Goal: Task Accomplishment & Management: Manage account settings

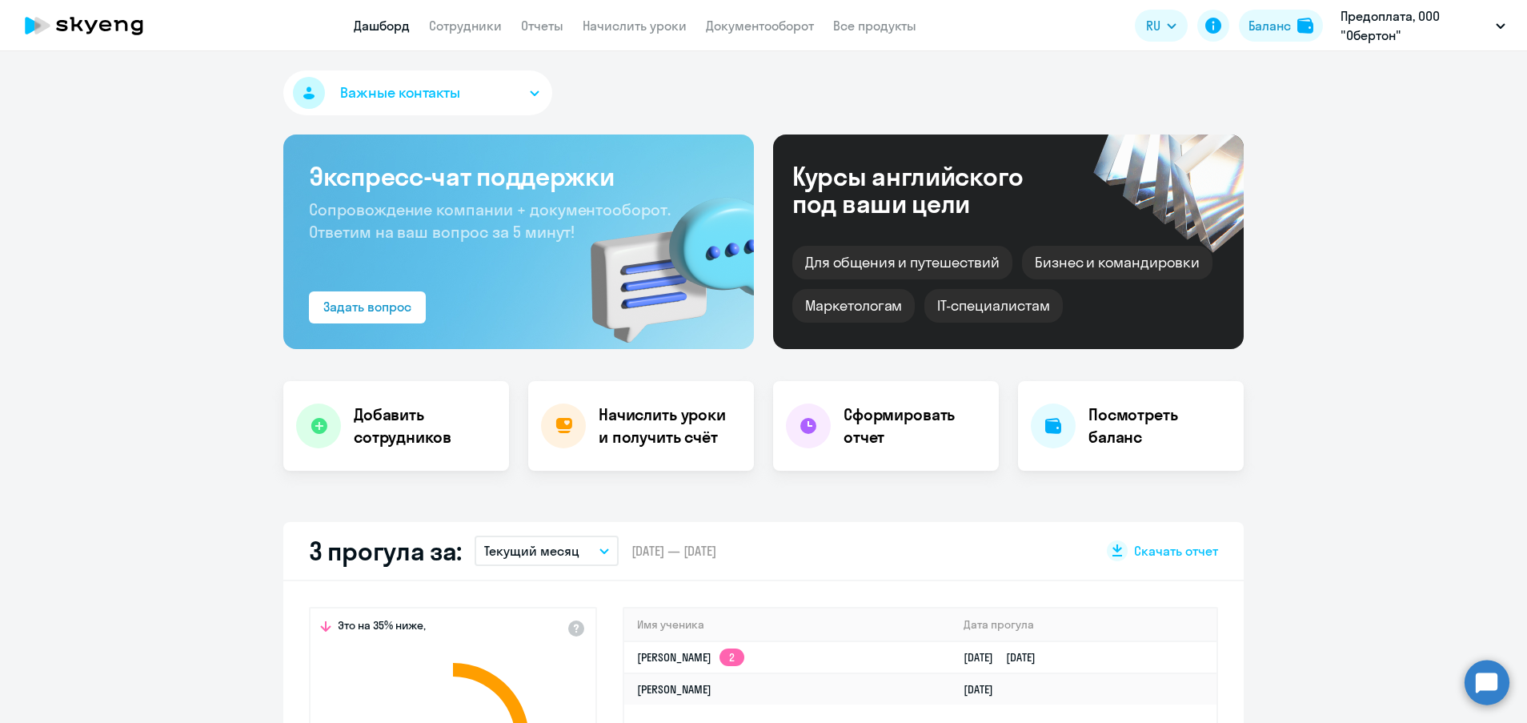
select select "30"
click at [468, 26] on link "Сотрудники" at bounding box center [465, 26] width 73 height 16
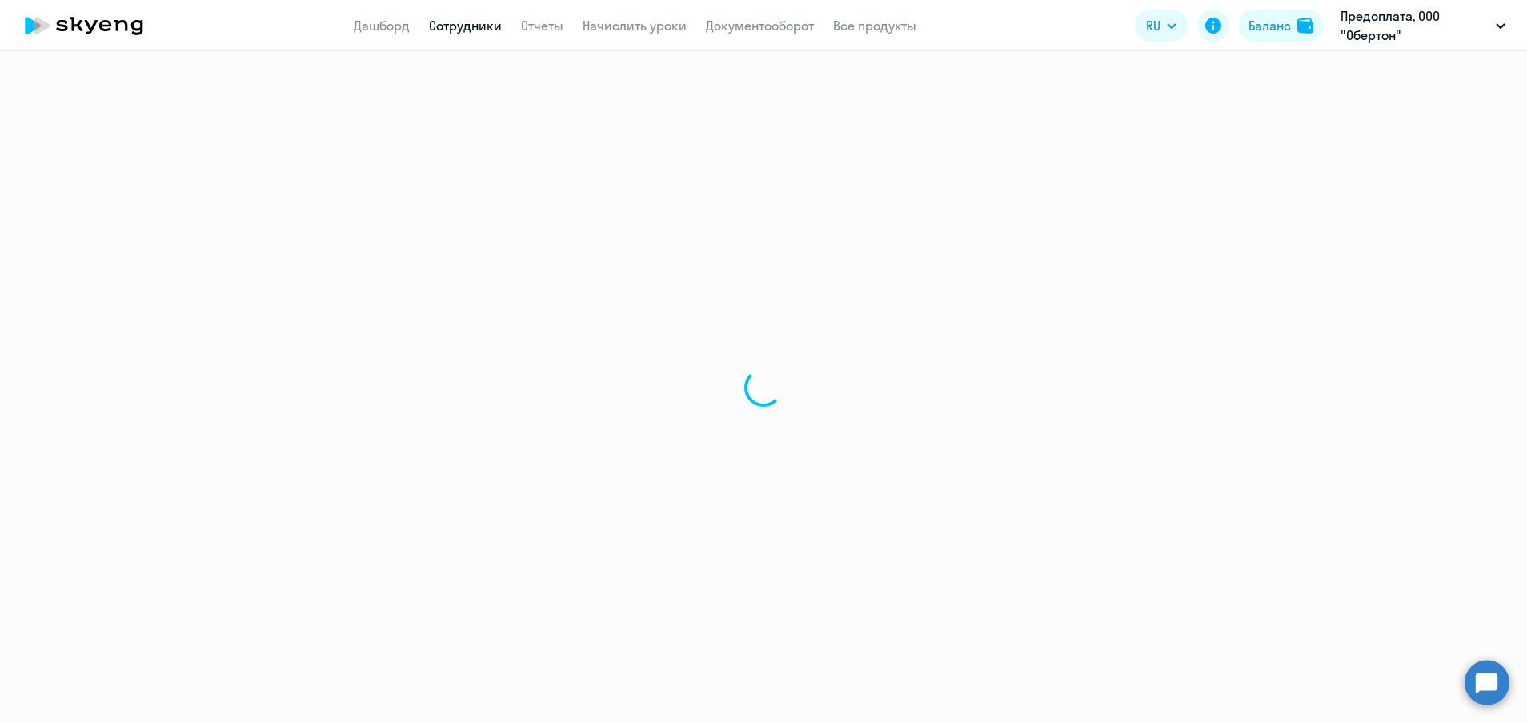
select select "30"
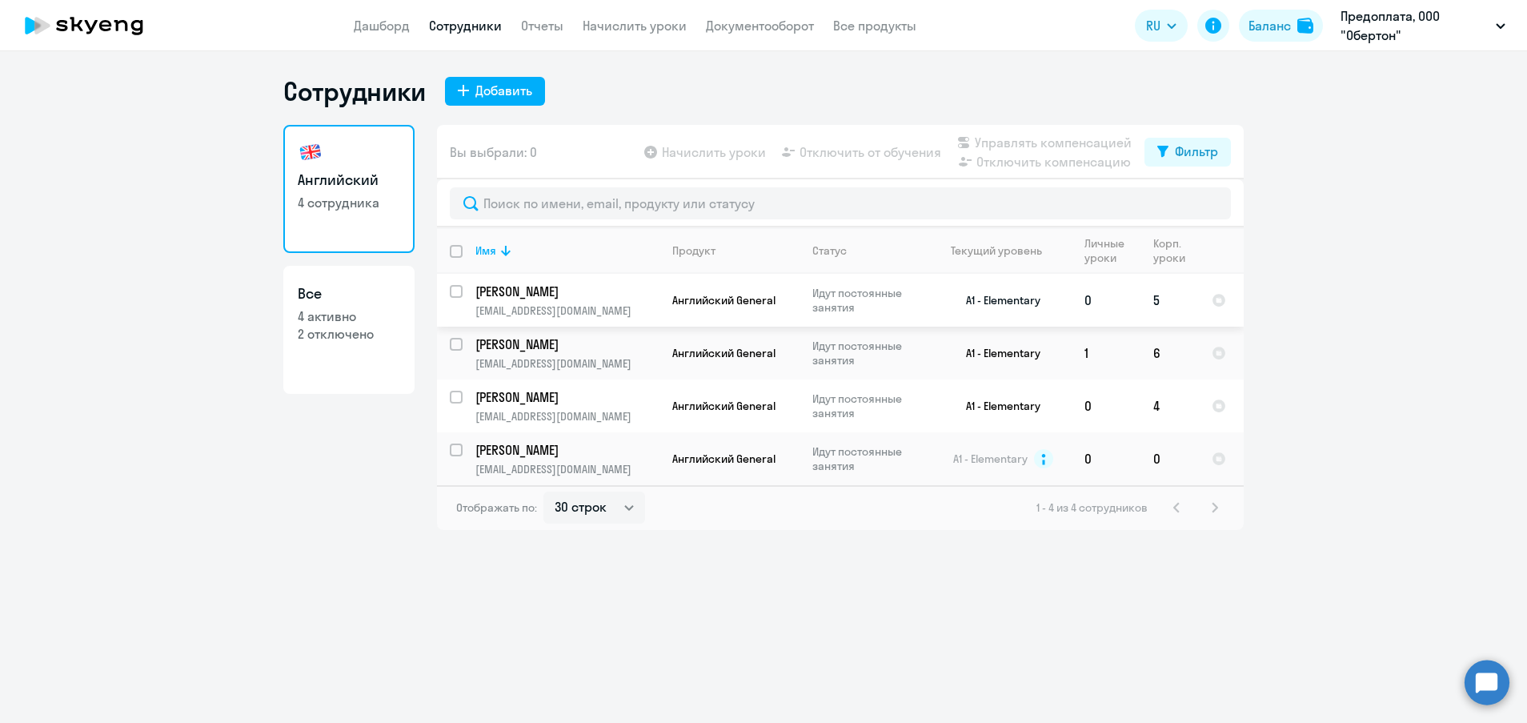
click at [835, 306] on p "Идут постоянные занятия" at bounding box center [867, 300] width 110 height 29
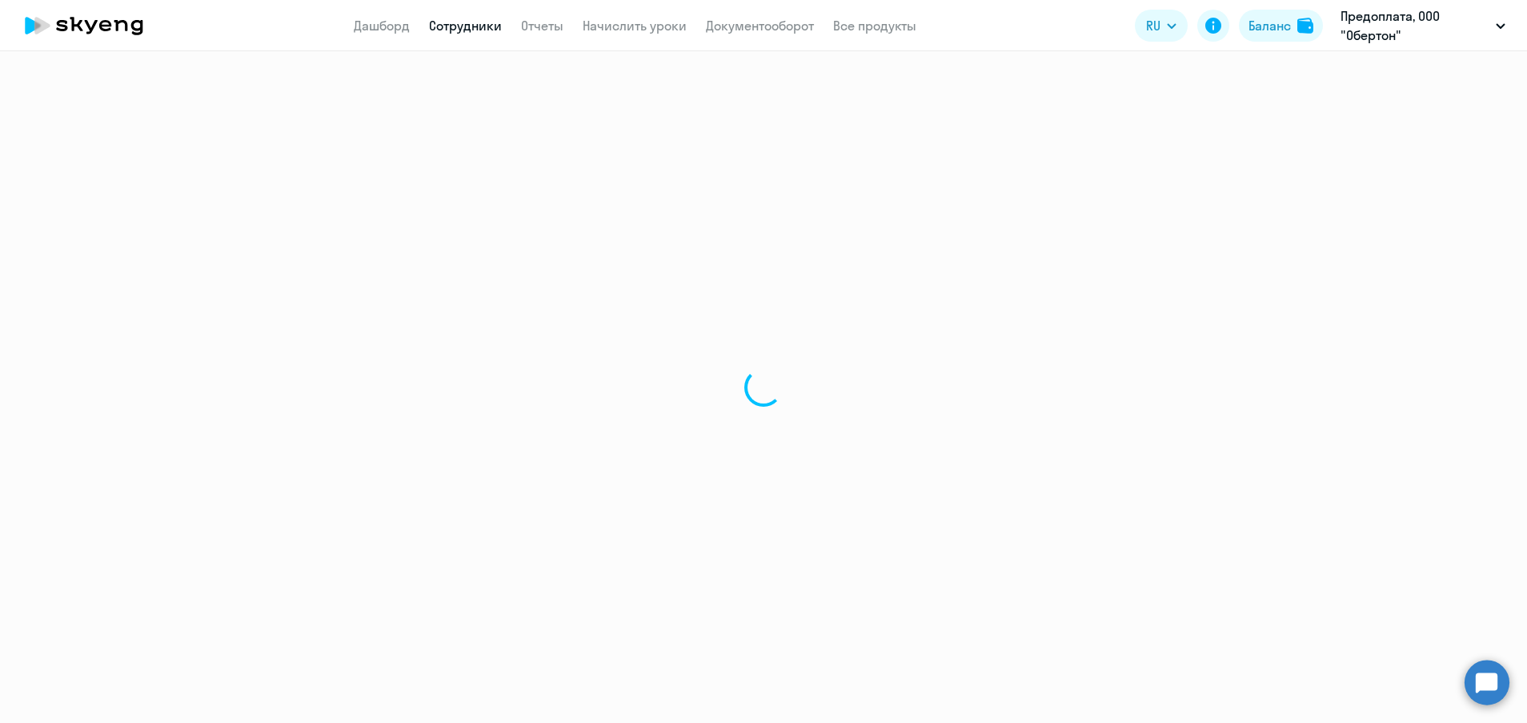
select select "english"
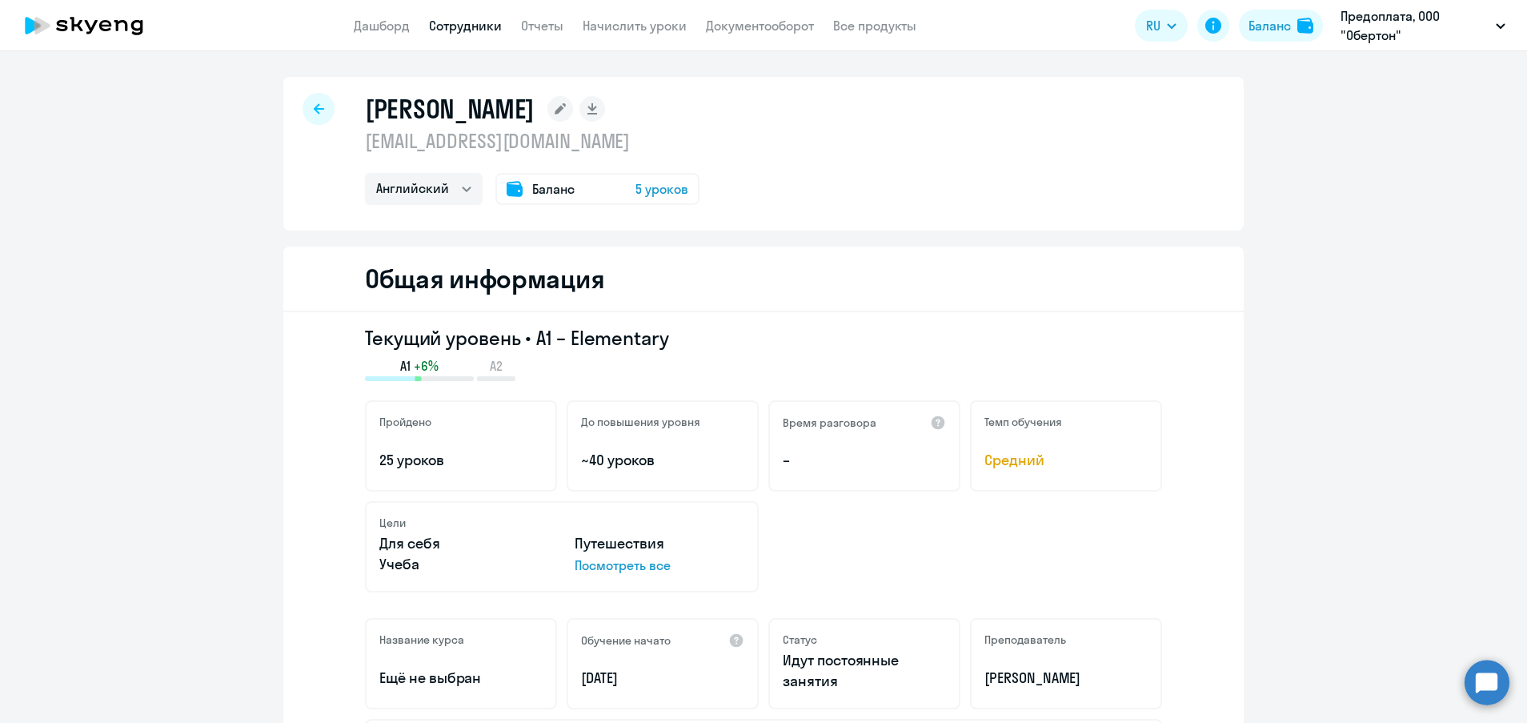
click at [303, 117] on div at bounding box center [318, 109] width 32 height 32
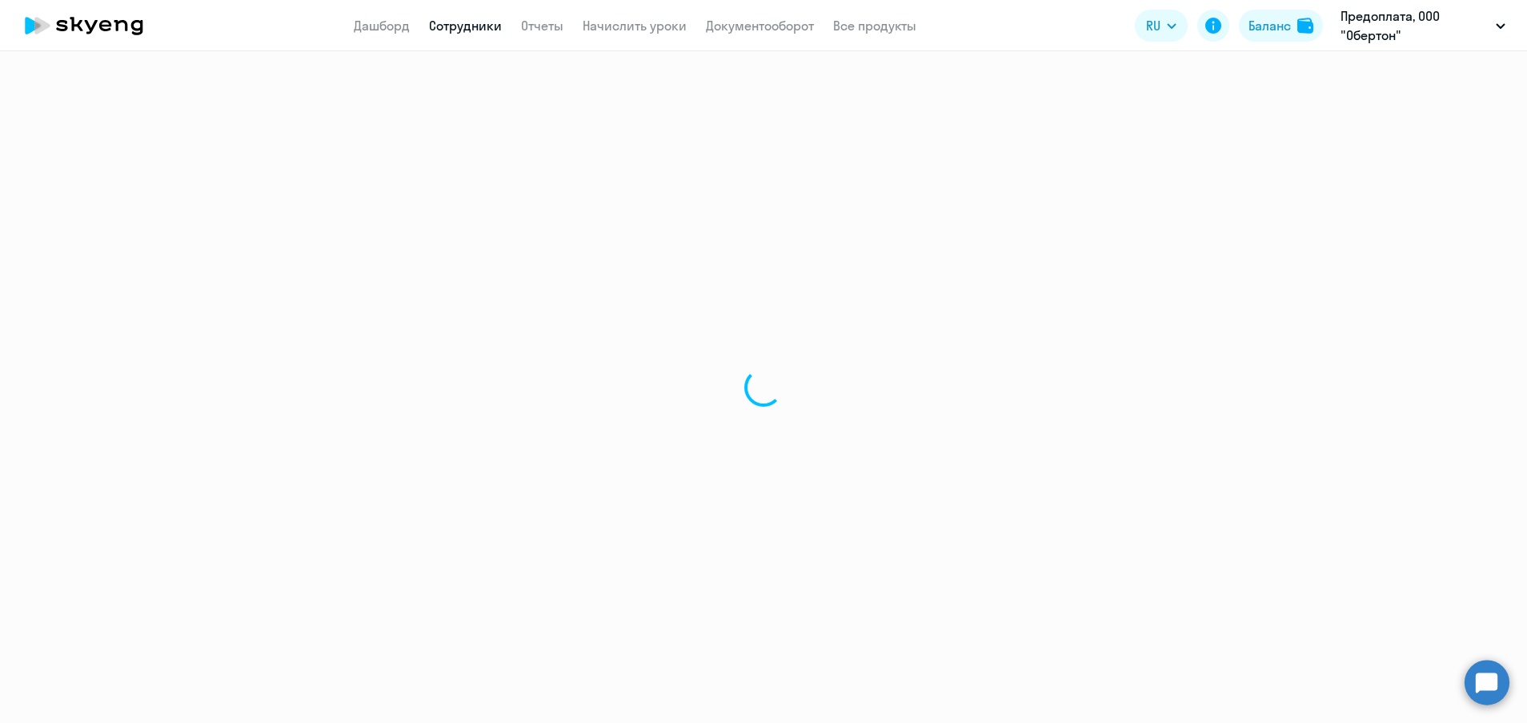
select select "30"
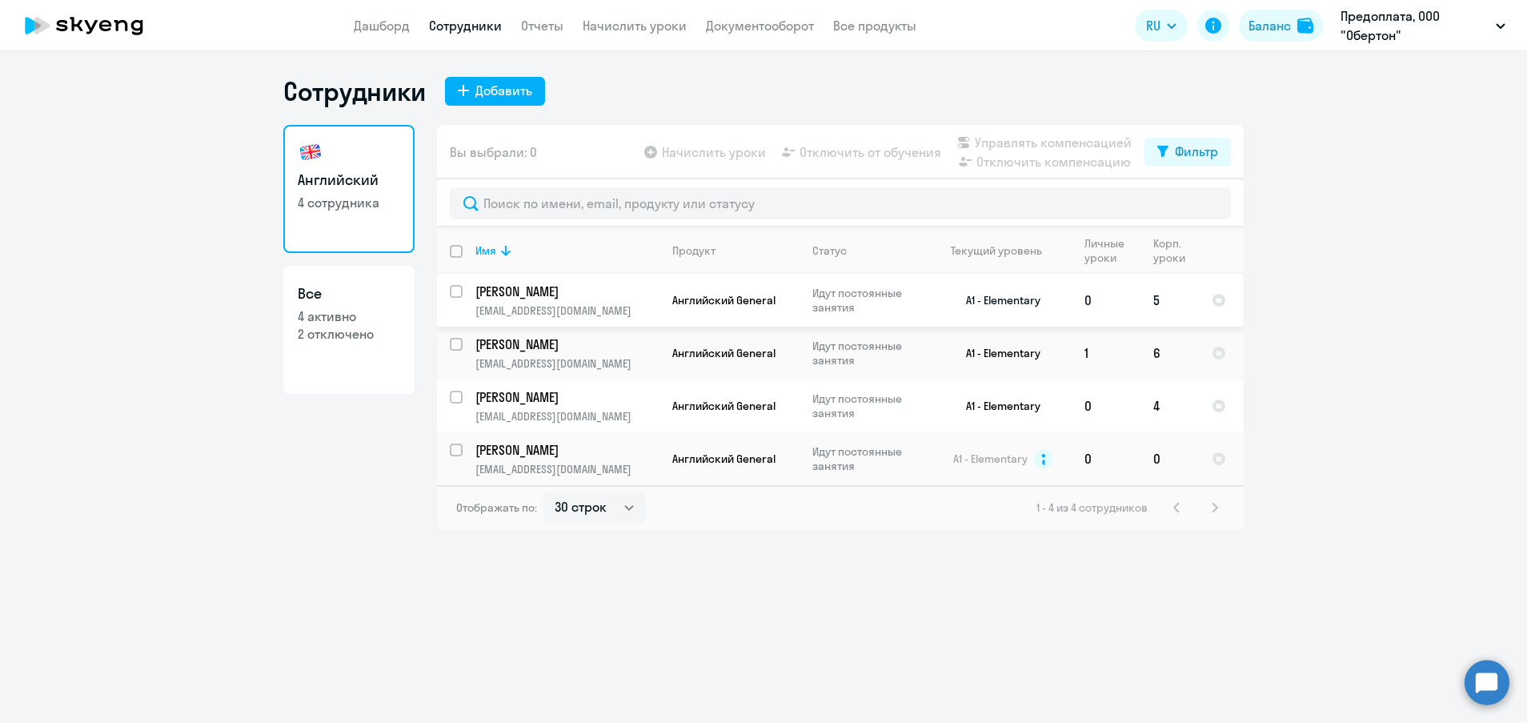
drag, startPoint x: 545, startPoint y: 285, endPoint x: 499, endPoint y: 321, distance: 58.1
click at [499, 321] on td "[PERSON_NAME] [EMAIL_ADDRESS][DOMAIN_NAME]" at bounding box center [561, 300] width 197 height 53
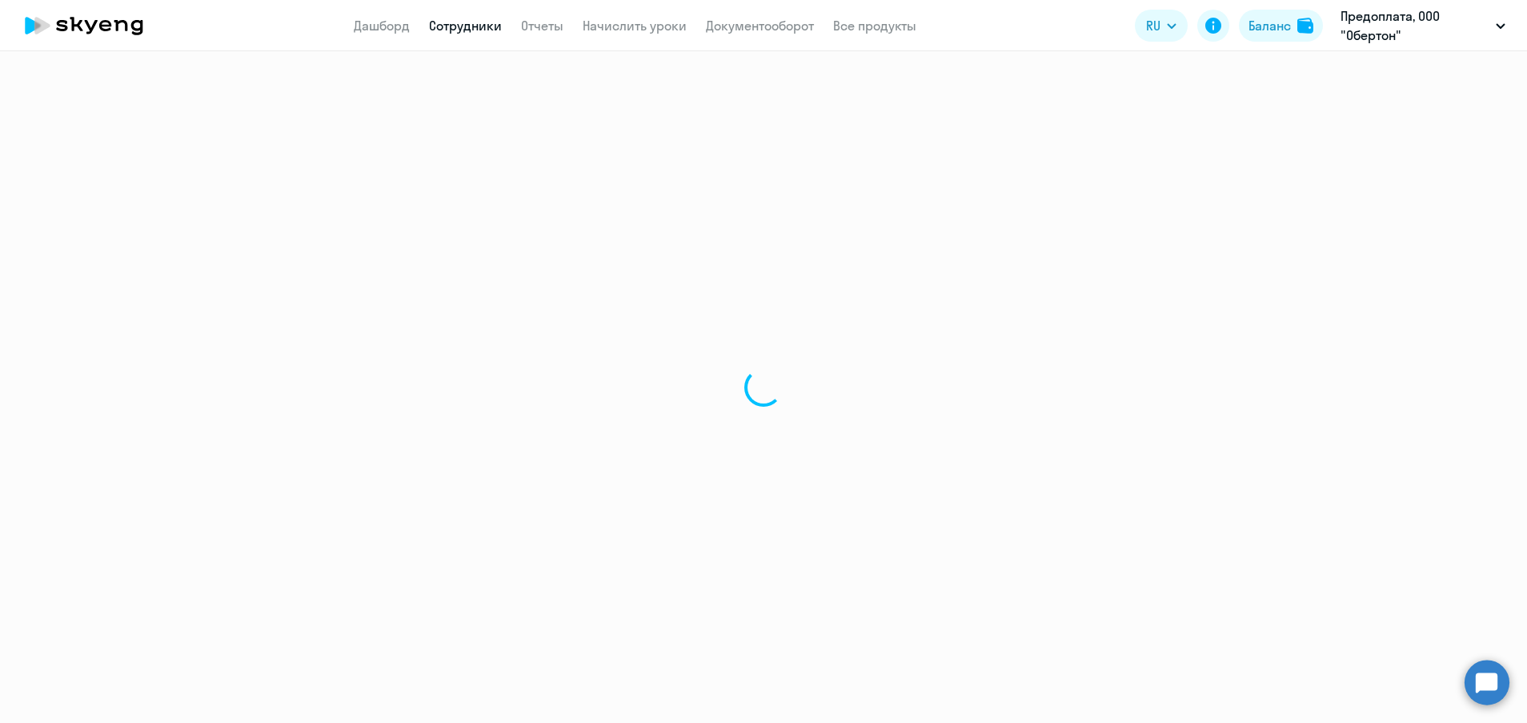
select select "english"
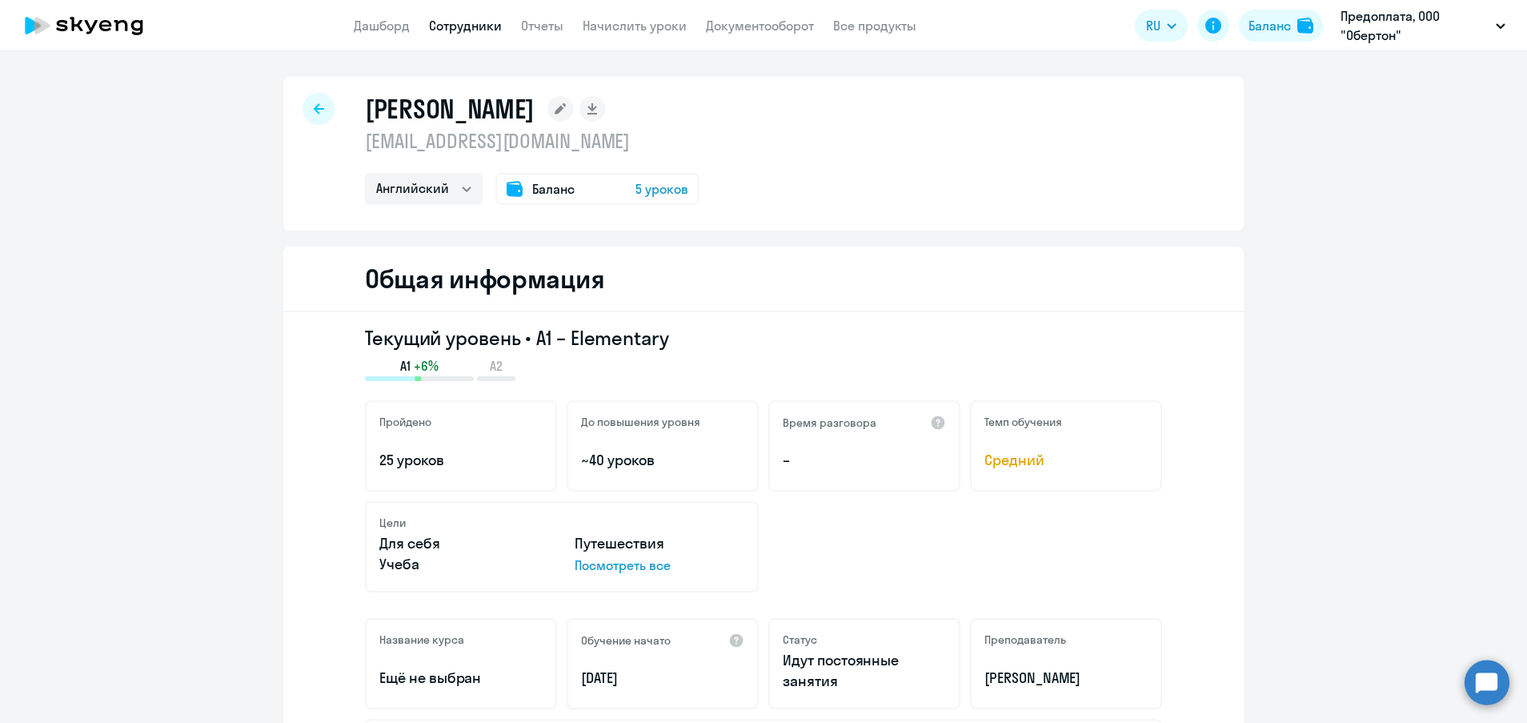
click at [314, 108] on icon at bounding box center [319, 108] width 10 height 10
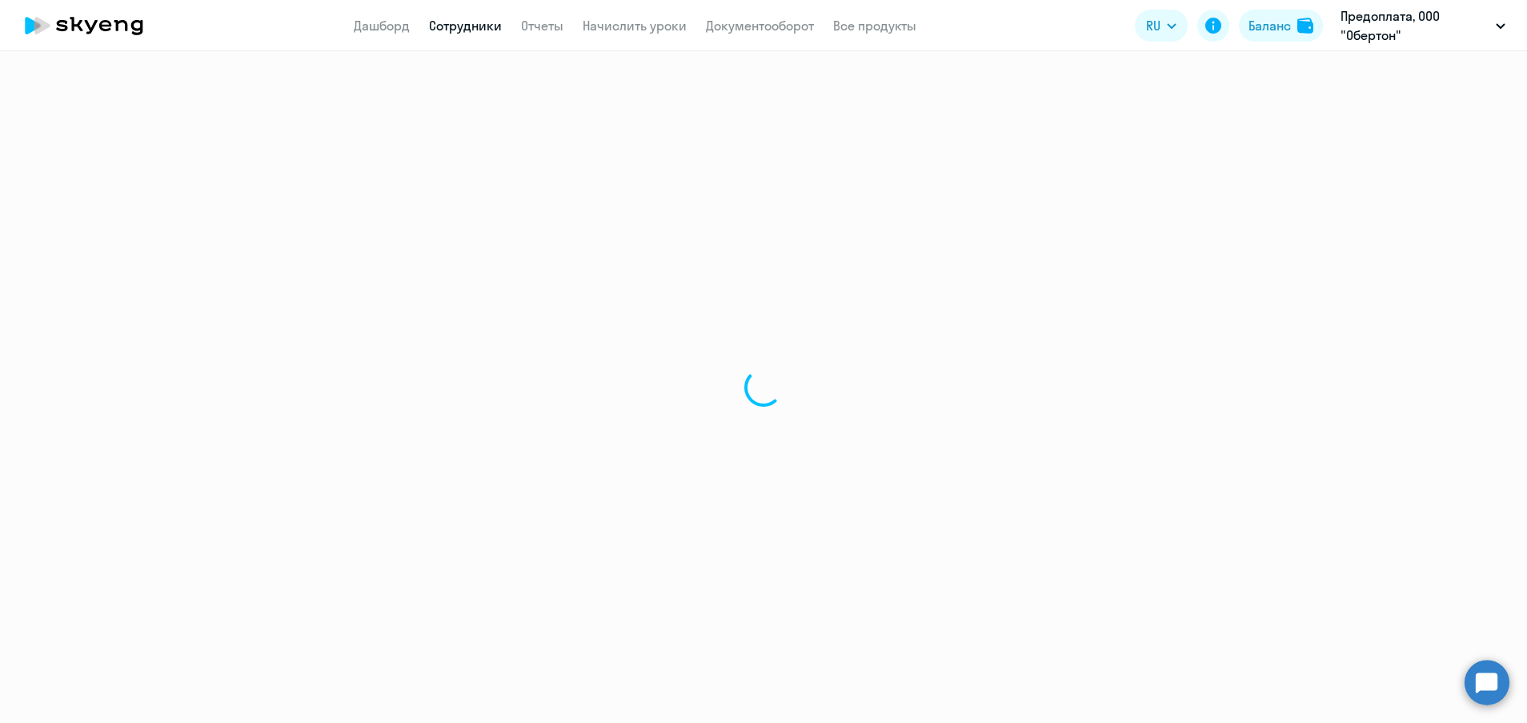
select select "30"
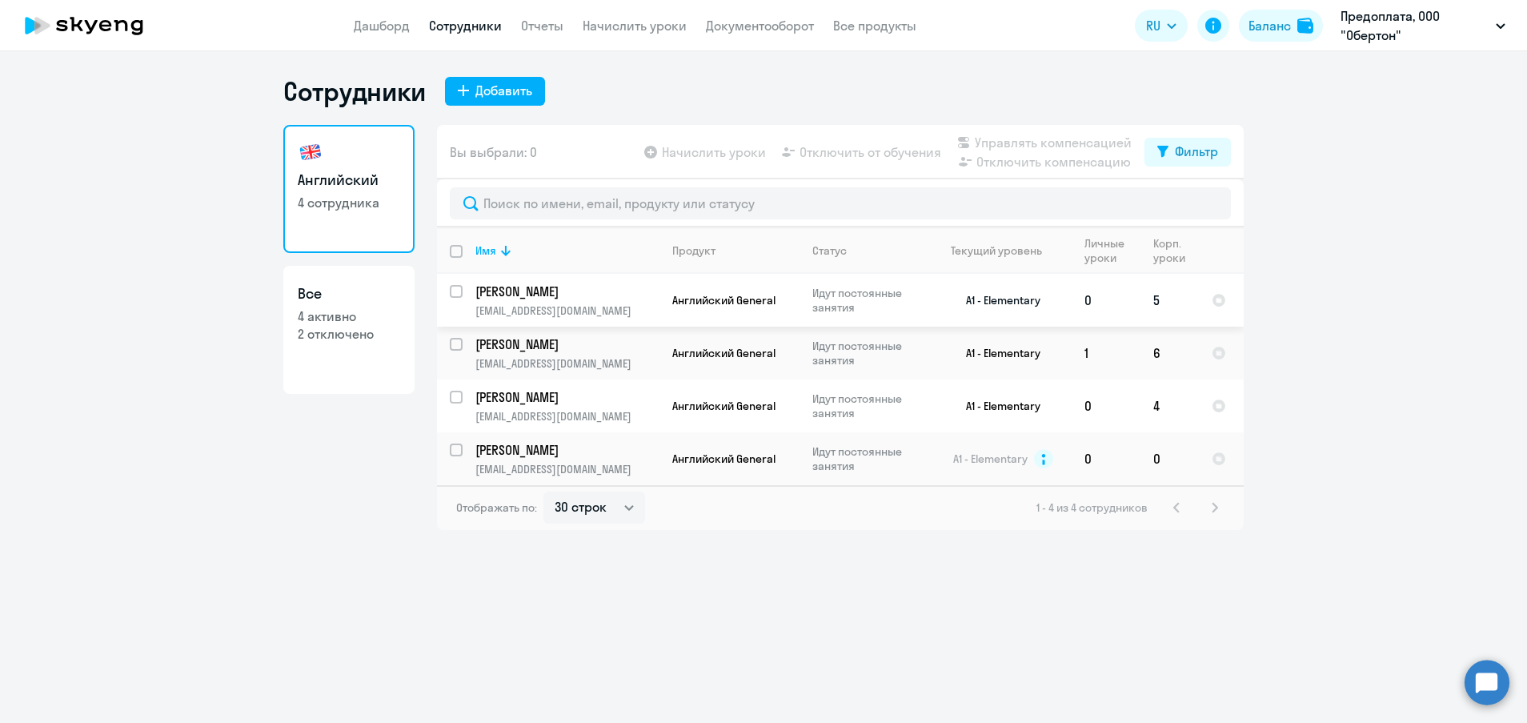
click at [458, 286] on input "select row 39792783" at bounding box center [466, 301] width 32 height 32
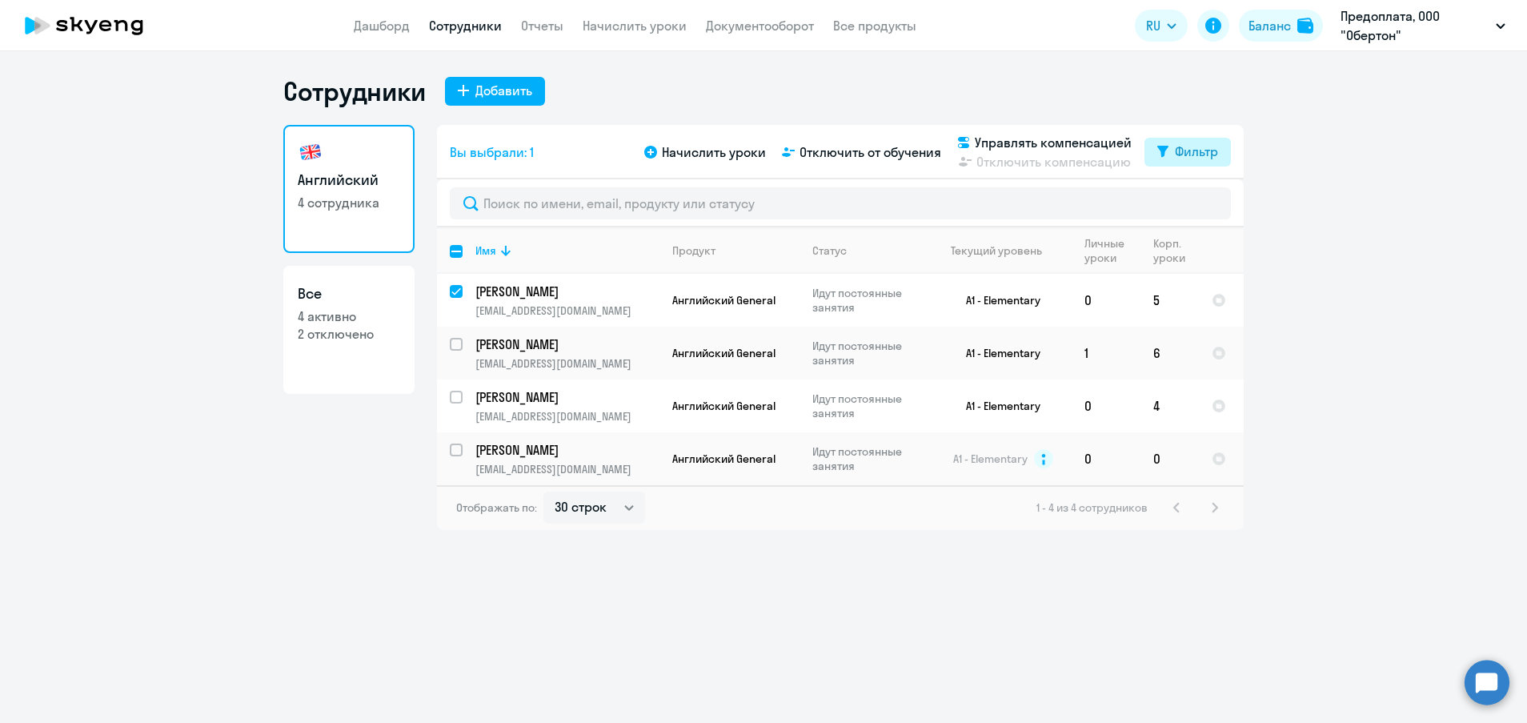
click at [1177, 155] on div "Фильтр" at bounding box center [1196, 151] width 43 height 19
click at [1292, 163] on ng-component "Сотрудники Добавить Английский 4 сотрудника Все 4 активно 2 отключено Вы выбрал…" at bounding box center [763, 302] width 1527 height 455
click at [1273, 239] on ng-component "Сотрудники Добавить Английский 4 сотрудника Все 4 активно 2 отключено Вы выбрал…" at bounding box center [763, 302] width 1527 height 455
click at [459, 291] on input "deselect row 39792783" at bounding box center [466, 301] width 32 height 32
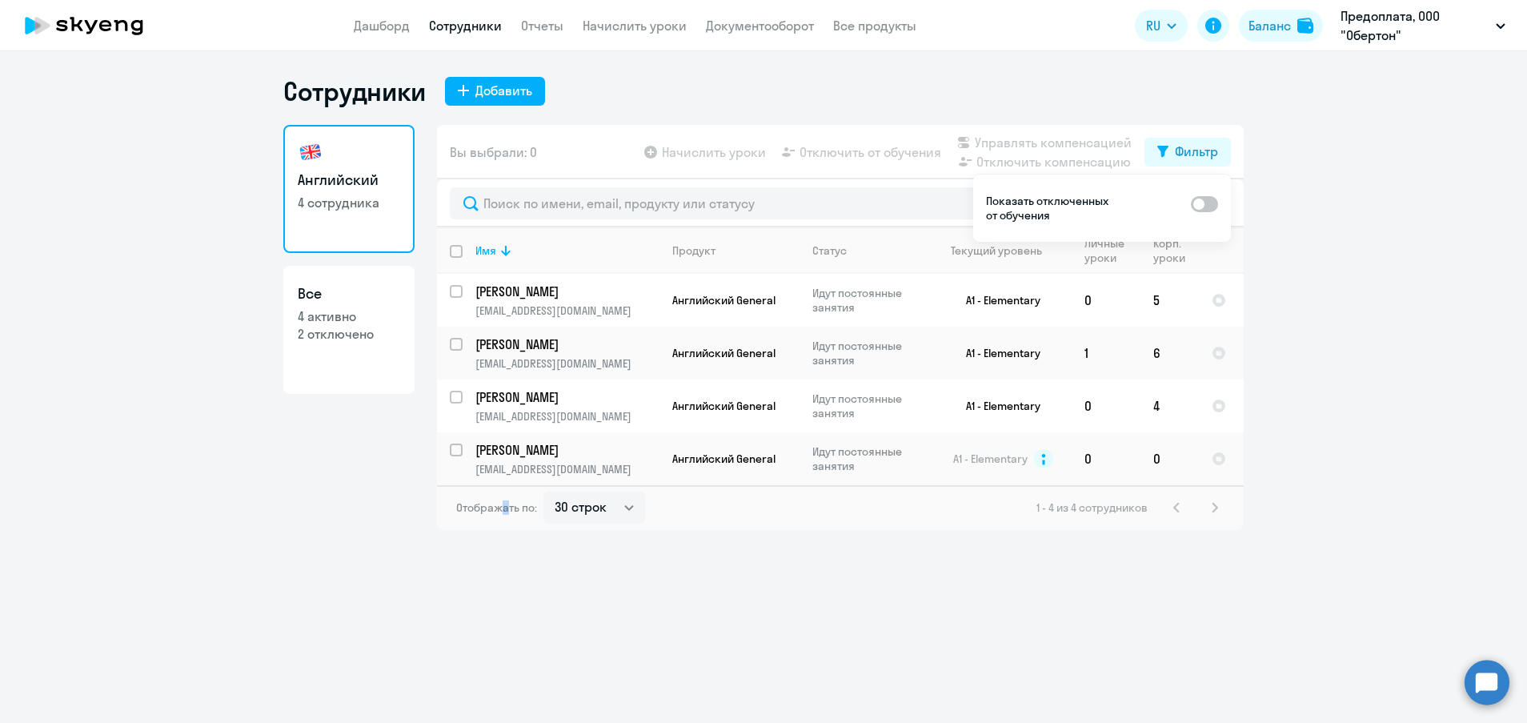
click at [504, 547] on div "Сотрудники Добавить Английский 4 сотрудника Все 4 активно 2 отключено Вы выбрал…" at bounding box center [763, 386] width 1527 height 671
drag, startPoint x: 504, startPoint y: 547, endPoint x: 543, endPoint y: 578, distance: 50.1
click at [543, 575] on div "Сотрудники Добавить Английский 4 сотрудника Все 4 активно 2 отключено Вы выбрал…" at bounding box center [763, 386] width 1527 height 671
click at [1356, 208] on ng-component "Сотрудники Добавить Английский 4 сотрудника Все 4 активно 2 отключено Вы выбрал…" at bounding box center [763, 302] width 1527 height 455
click at [911, 99] on div "Сотрудники Добавить" at bounding box center [763, 91] width 960 height 32
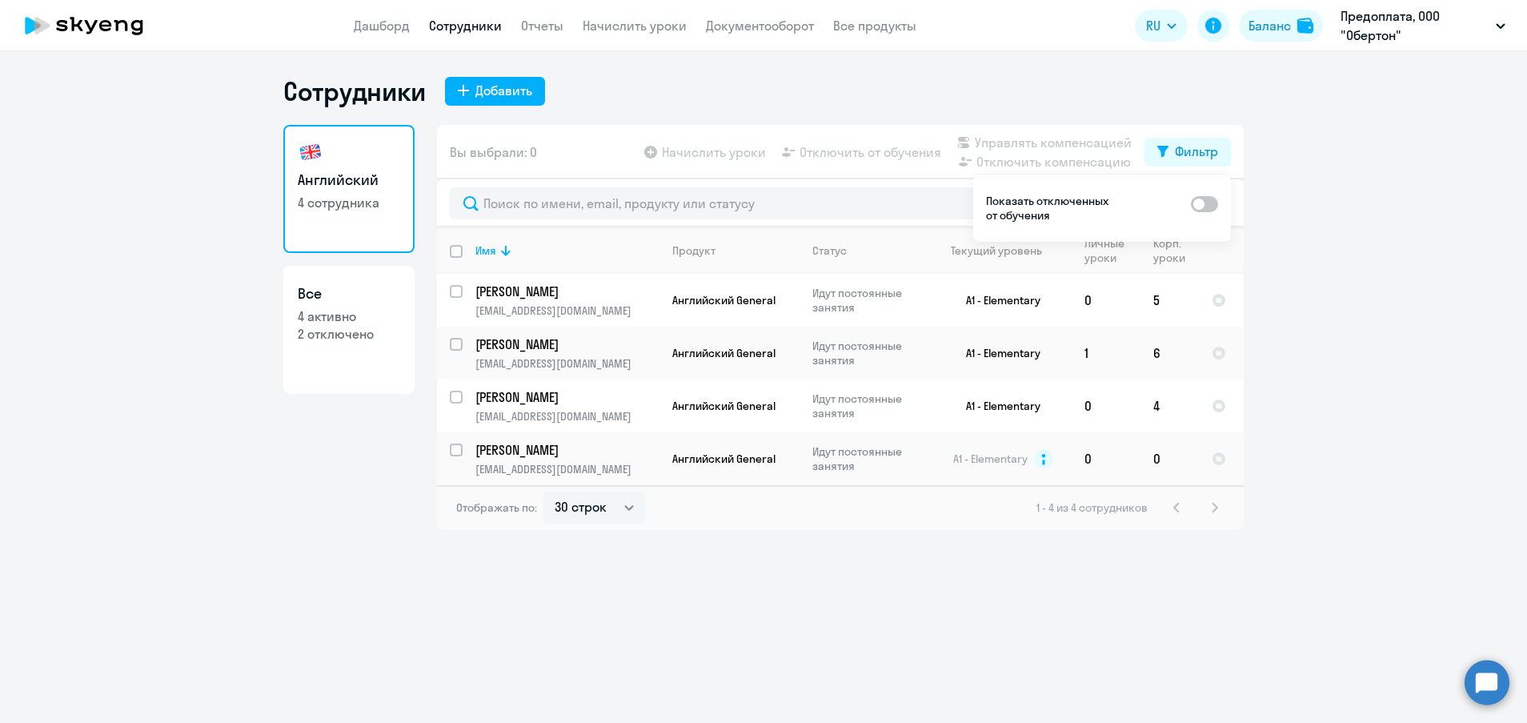
click at [1002, 587] on div "Сотрудники Добавить Английский 4 сотрудника Все 4 активно 2 отключено Вы выбрал…" at bounding box center [763, 386] width 1527 height 671
click at [1310, 187] on ng-component "Сотрудники Добавить Английский 4 сотрудника Все 4 активно 2 отключено Вы выбрал…" at bounding box center [763, 302] width 1527 height 455
click at [1107, 98] on div "Сотрудники Добавить" at bounding box center [763, 91] width 960 height 32
click at [1257, 215] on ng-component "Сотрудники Добавить Английский 4 сотрудника Все 4 активно 2 отключено Вы выбрал…" at bounding box center [763, 302] width 1527 height 455
click at [462, 292] on input "select row 39792783" at bounding box center [466, 301] width 32 height 32
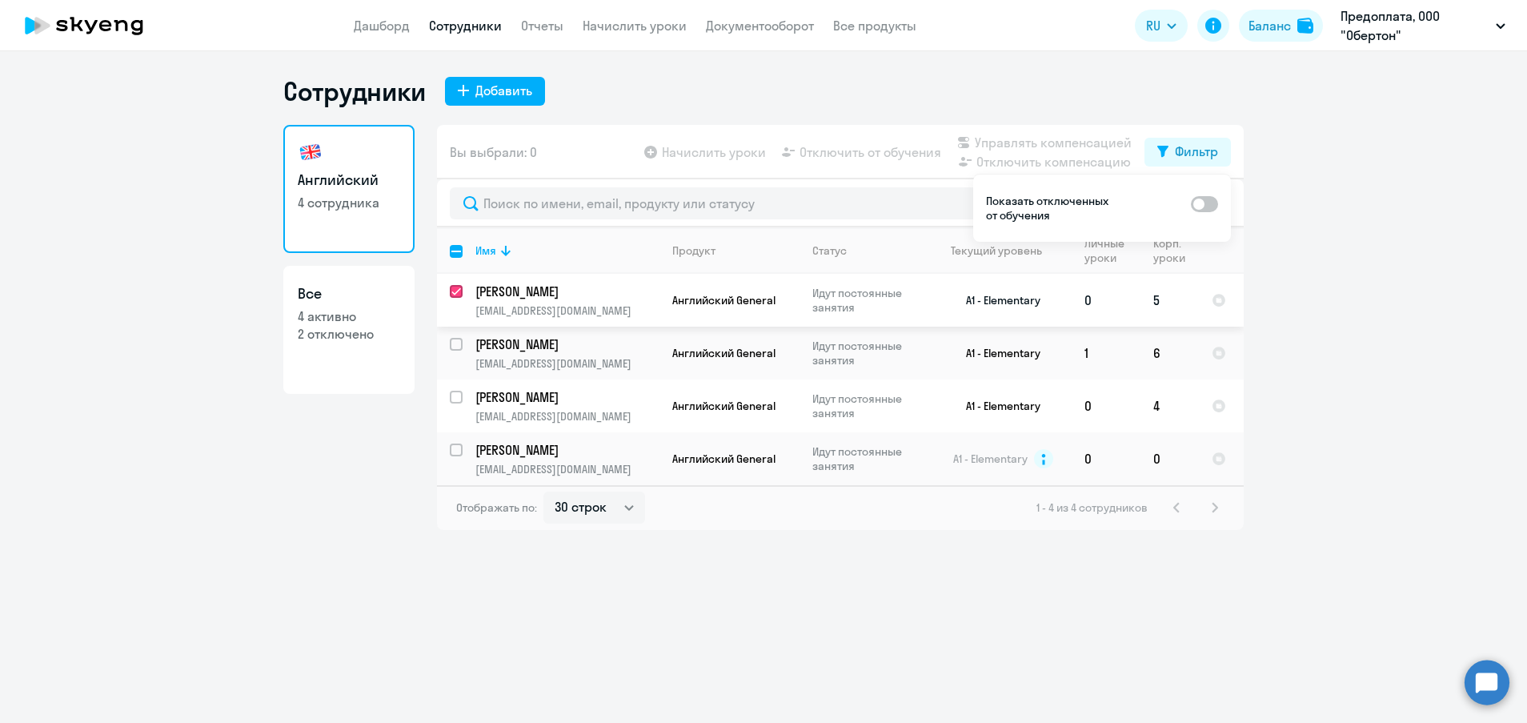
checkbox input "true"
click at [1027, 142] on span "Управлять компенсацией" at bounding box center [1053, 142] width 157 height 19
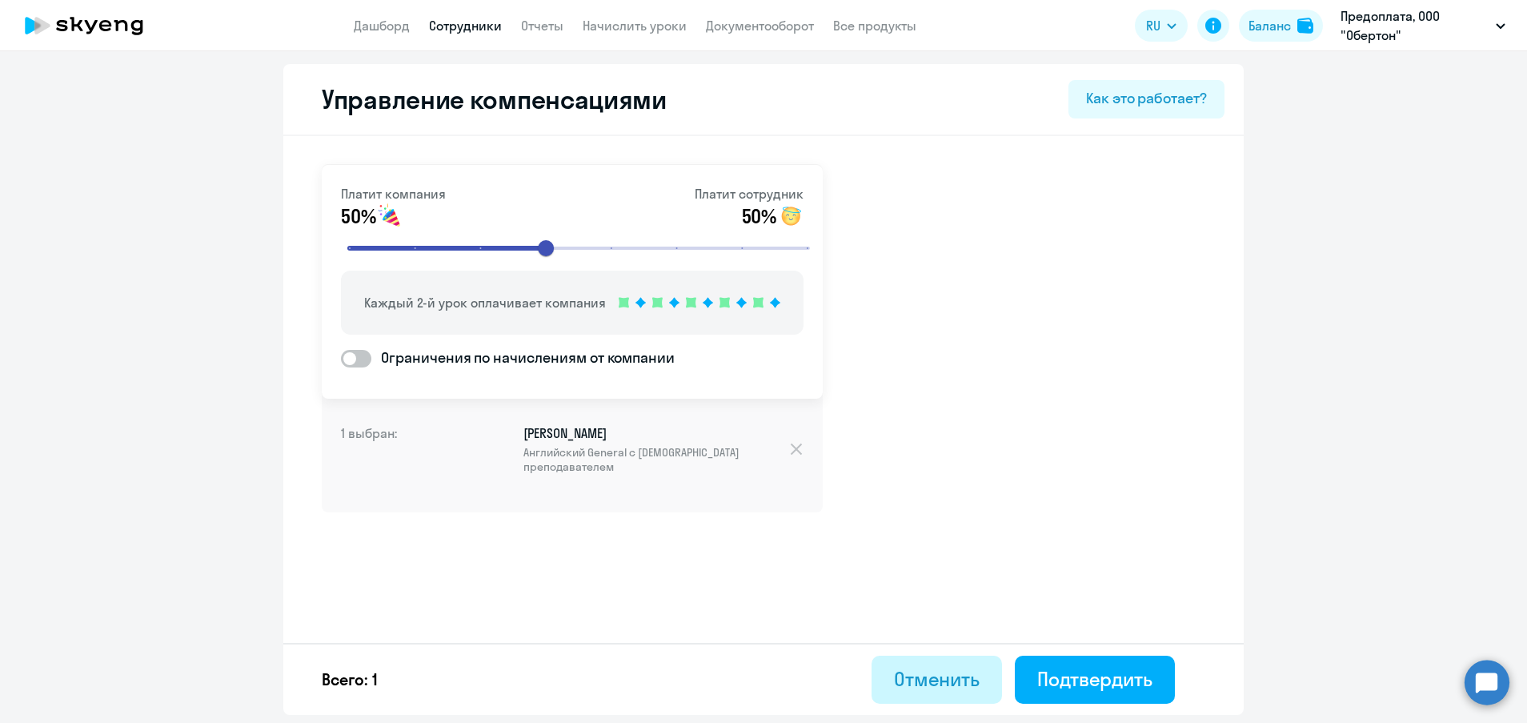
click at [927, 671] on div "Отменить" at bounding box center [937, 679] width 86 height 26
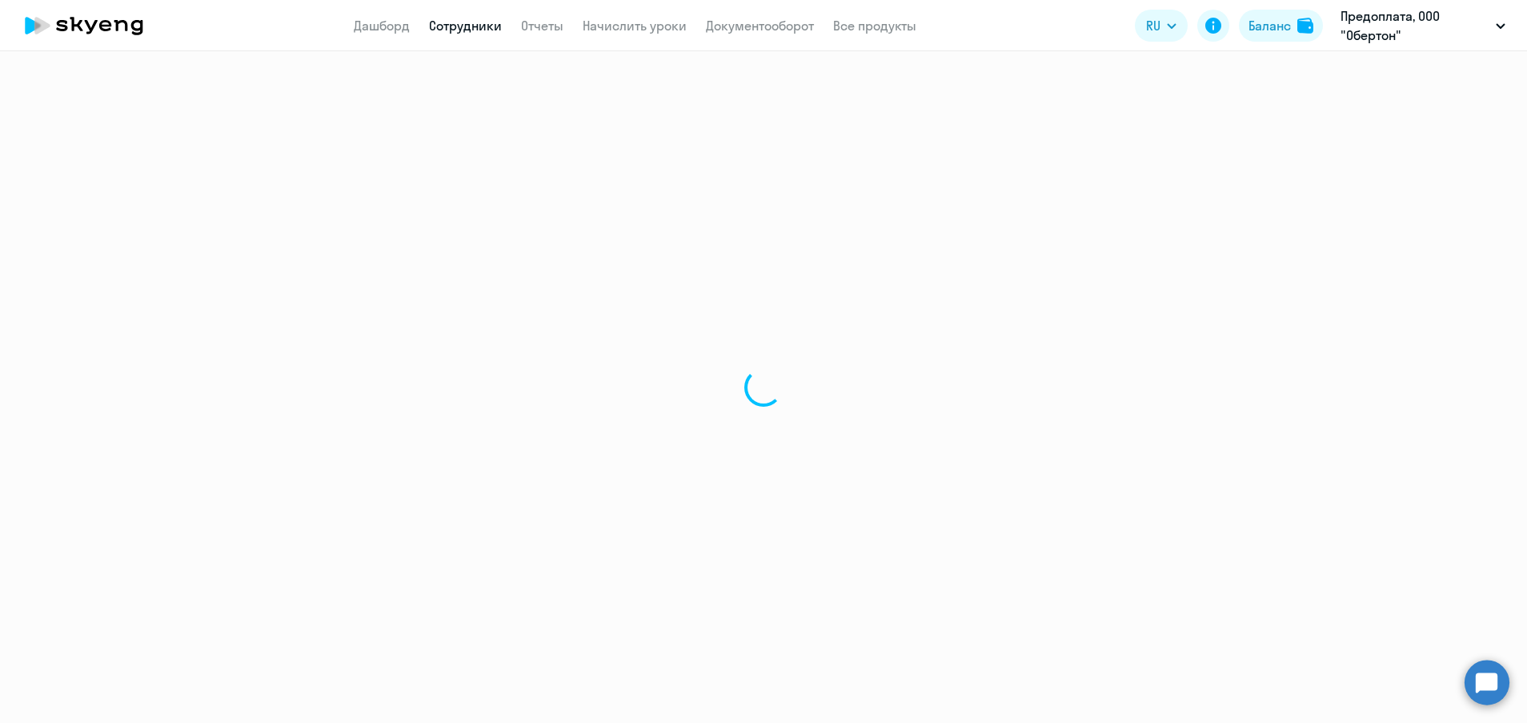
select select "30"
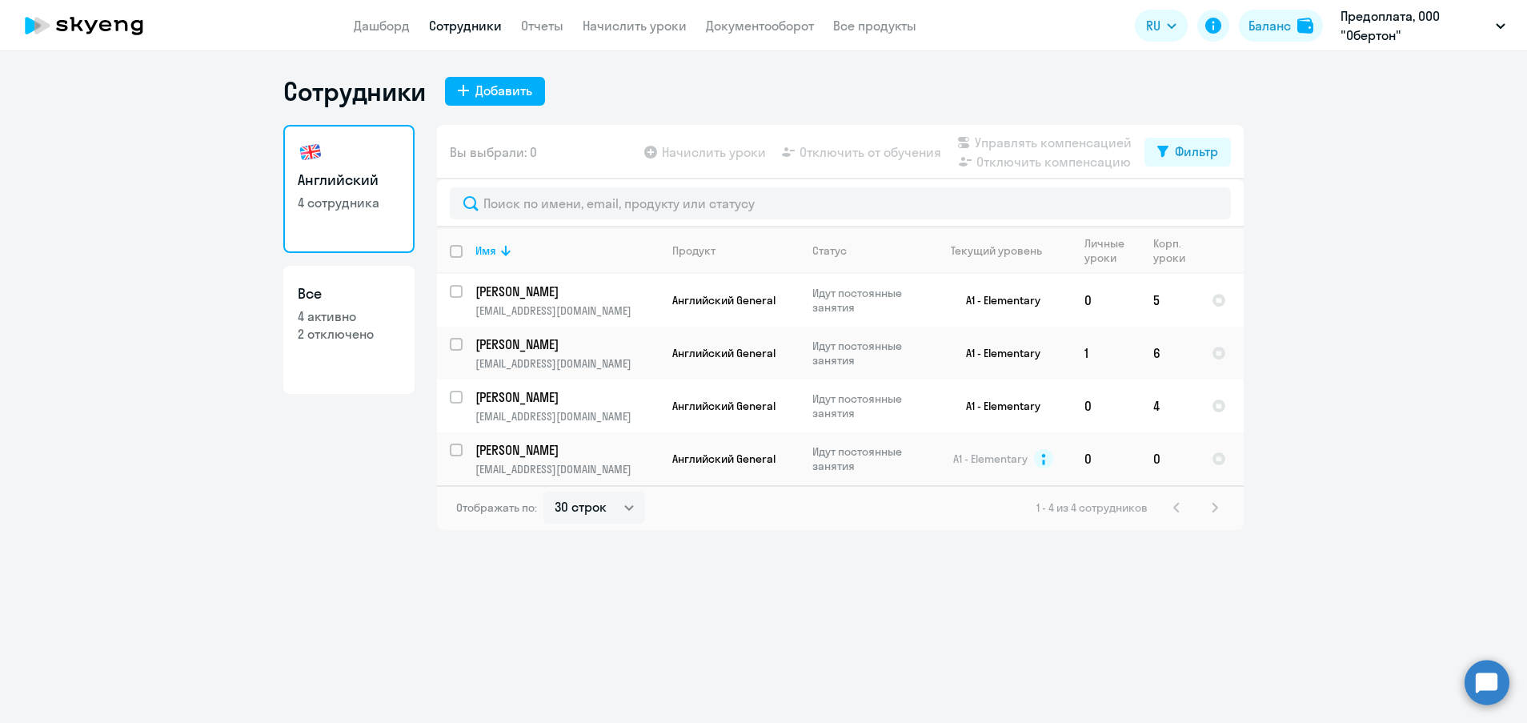
click at [345, 284] on h3 "Все" at bounding box center [349, 293] width 102 height 21
select select "30"
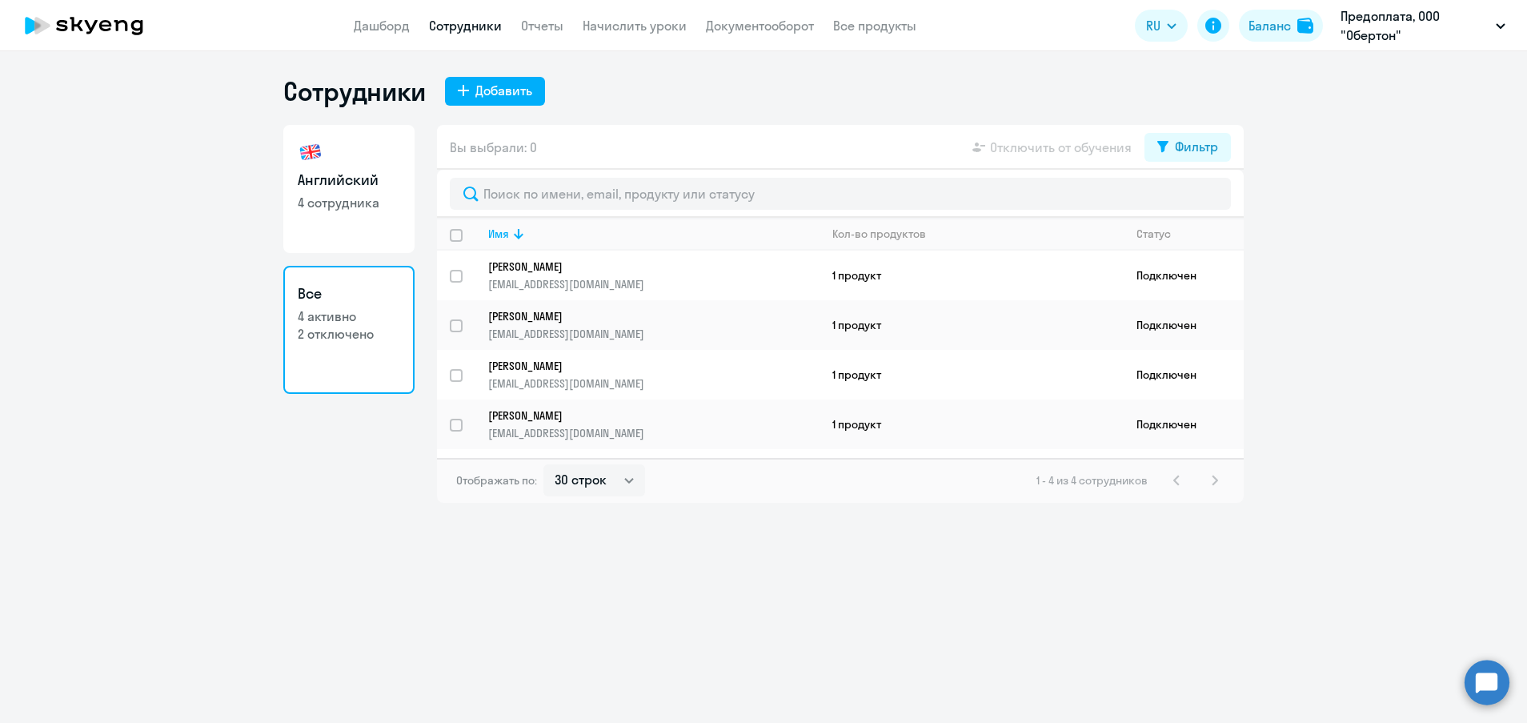
click at [352, 218] on link "Английский 4 сотрудника" at bounding box center [348, 189] width 131 height 128
select select "30"
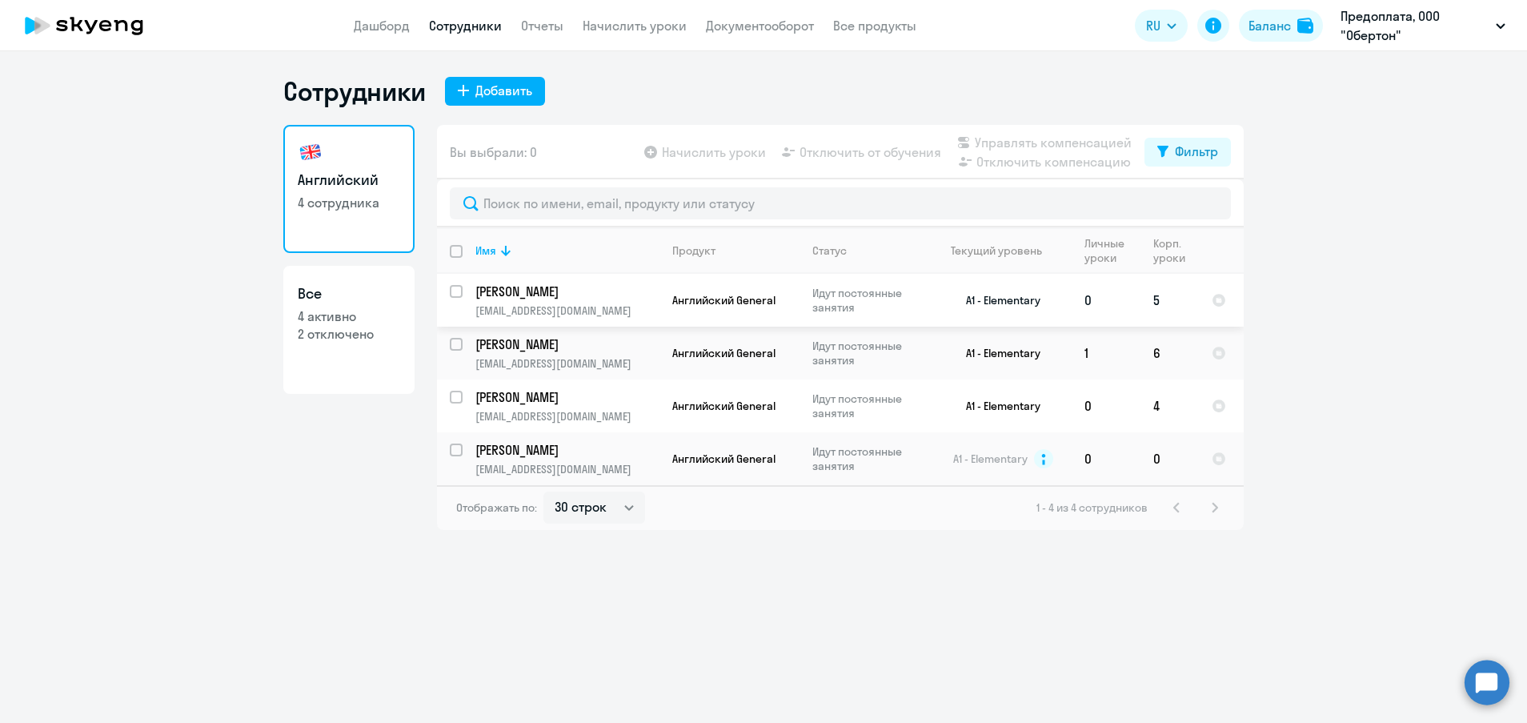
click at [547, 294] on p "[PERSON_NAME]" at bounding box center [565, 291] width 181 height 18
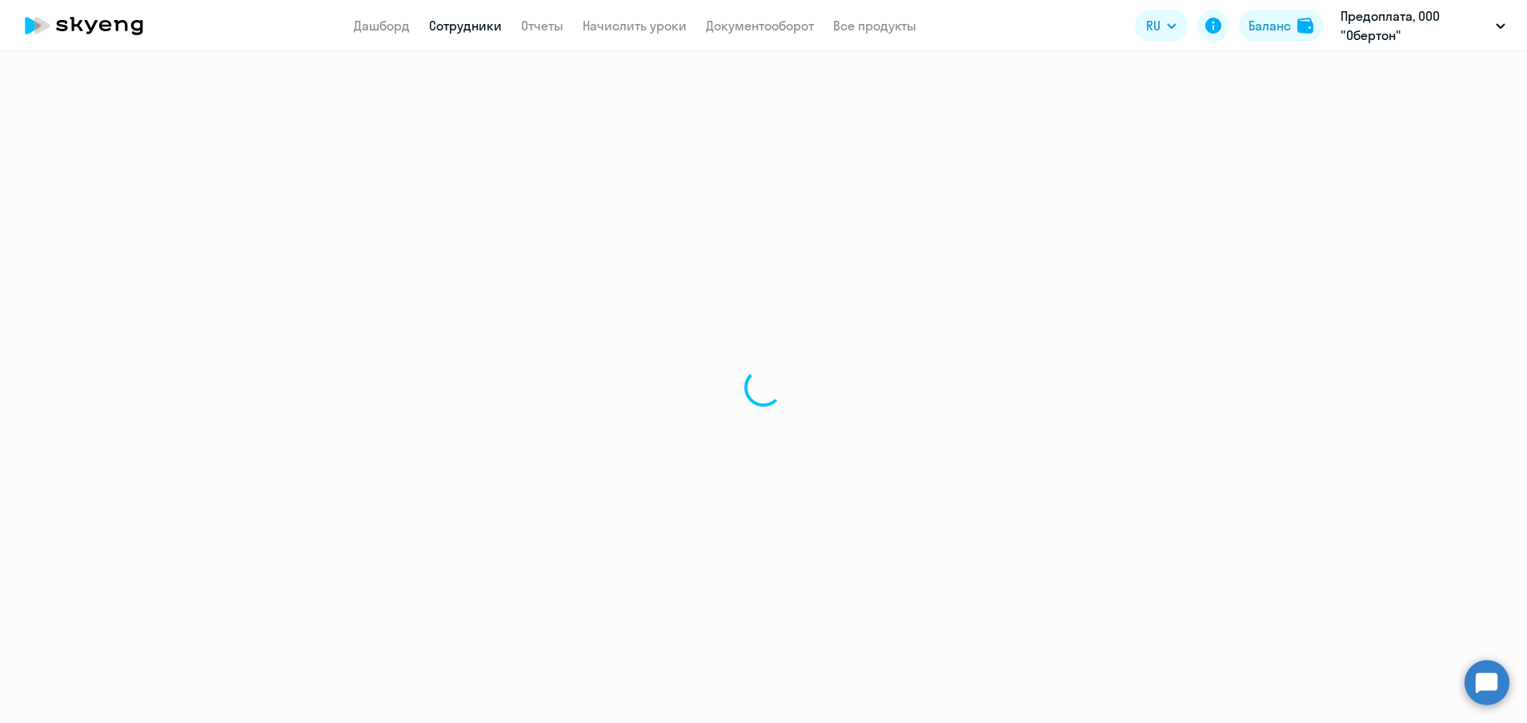
select select "english"
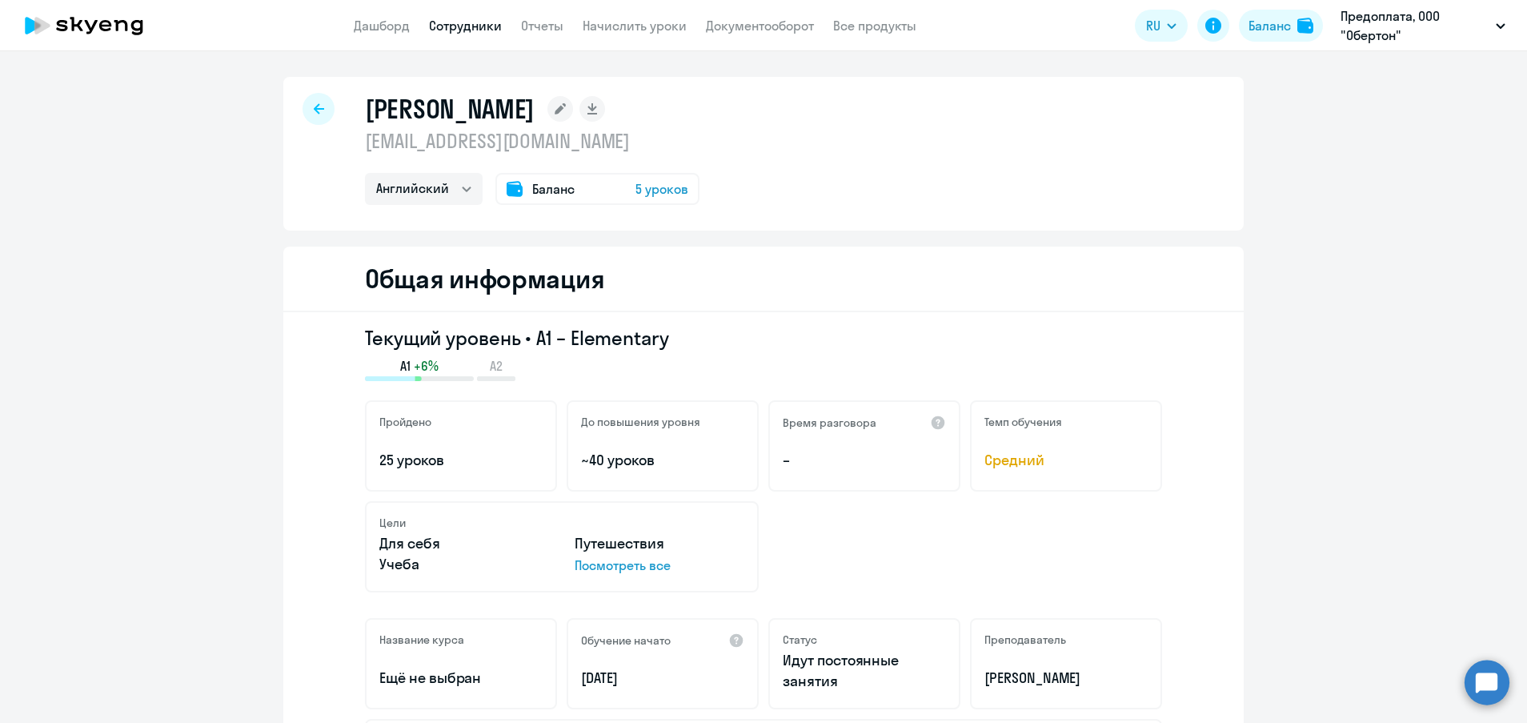
click at [314, 106] on icon at bounding box center [319, 108] width 10 height 11
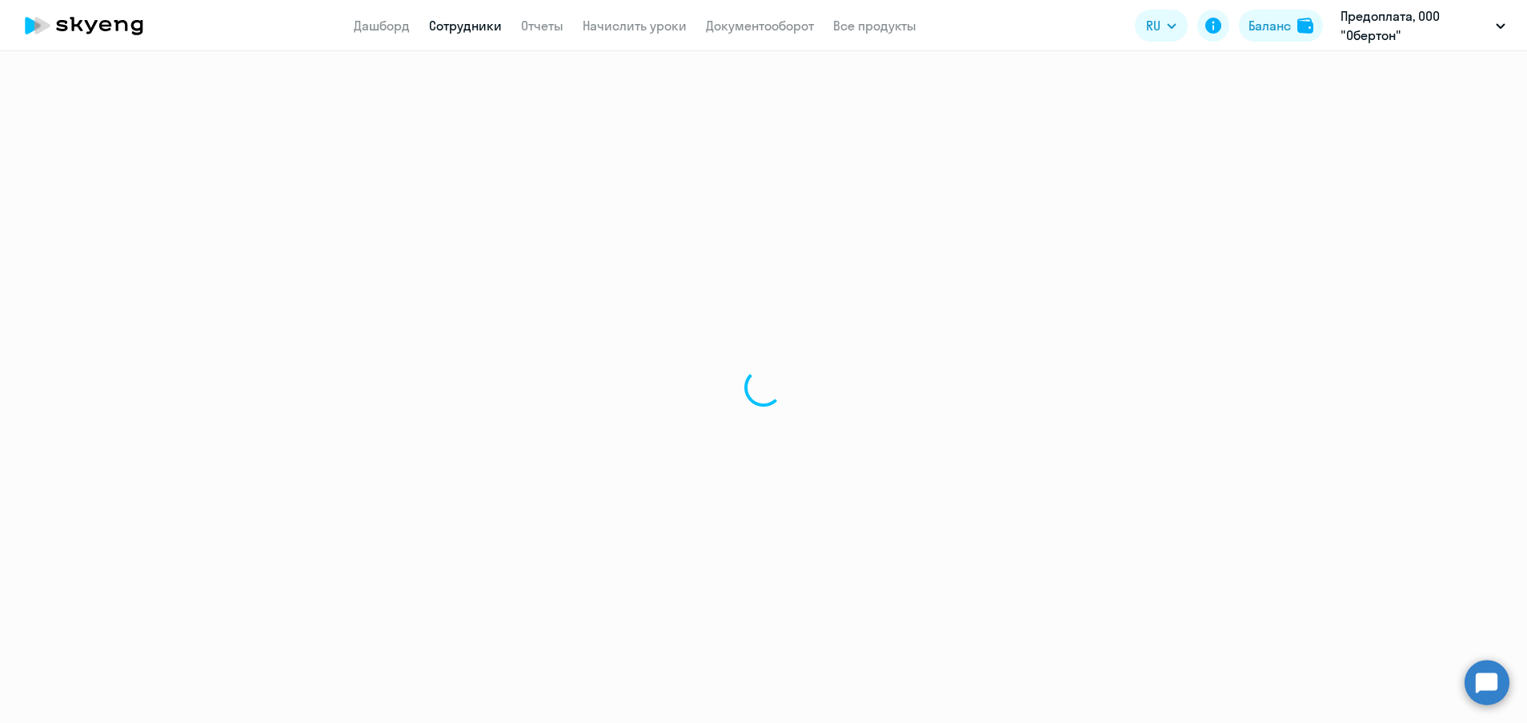
select select "30"
